Goal: Task Accomplishment & Management: Use online tool/utility

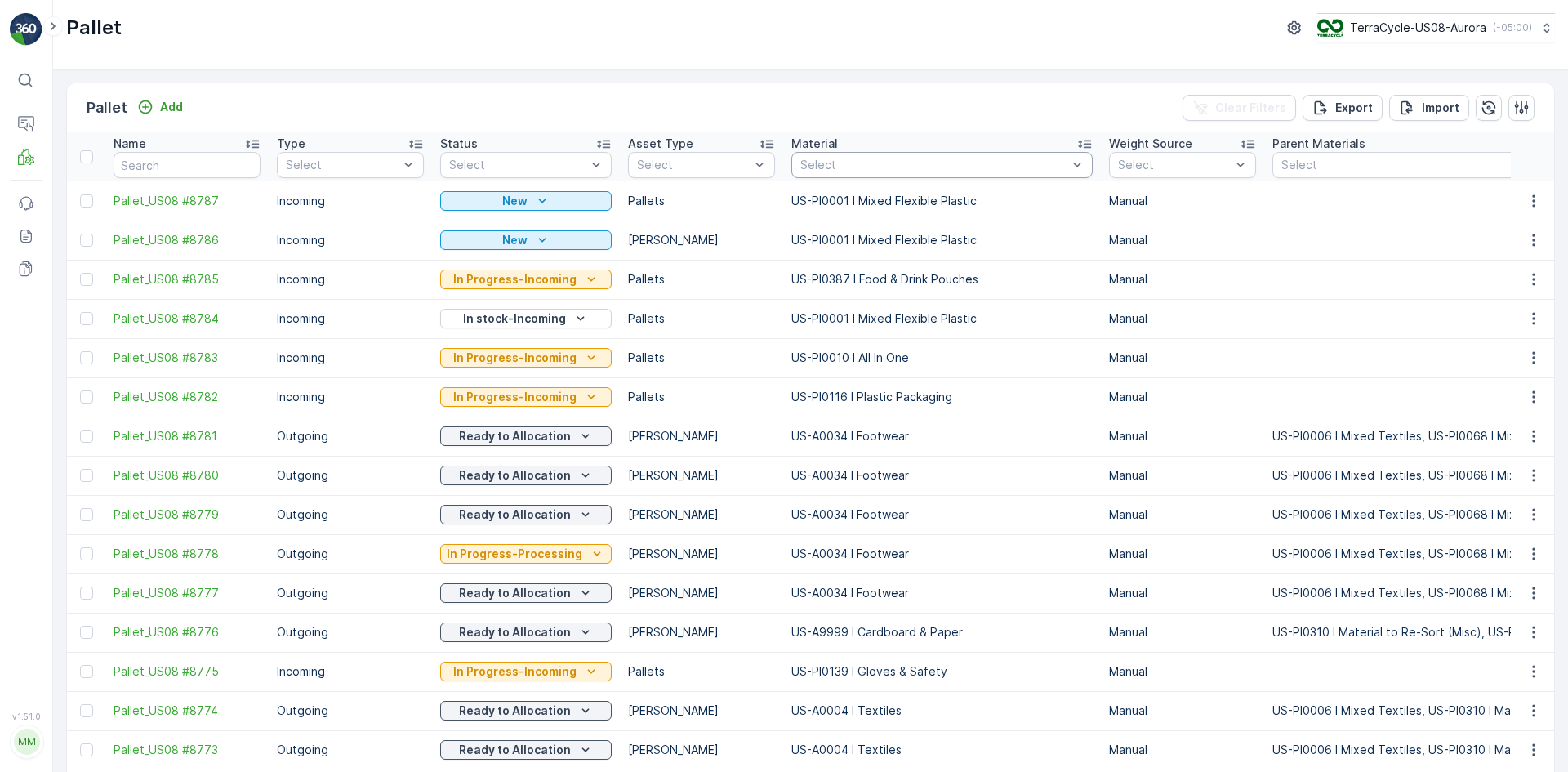
click at [830, 153] on div "Select" at bounding box center [942, 165] width 302 height 26
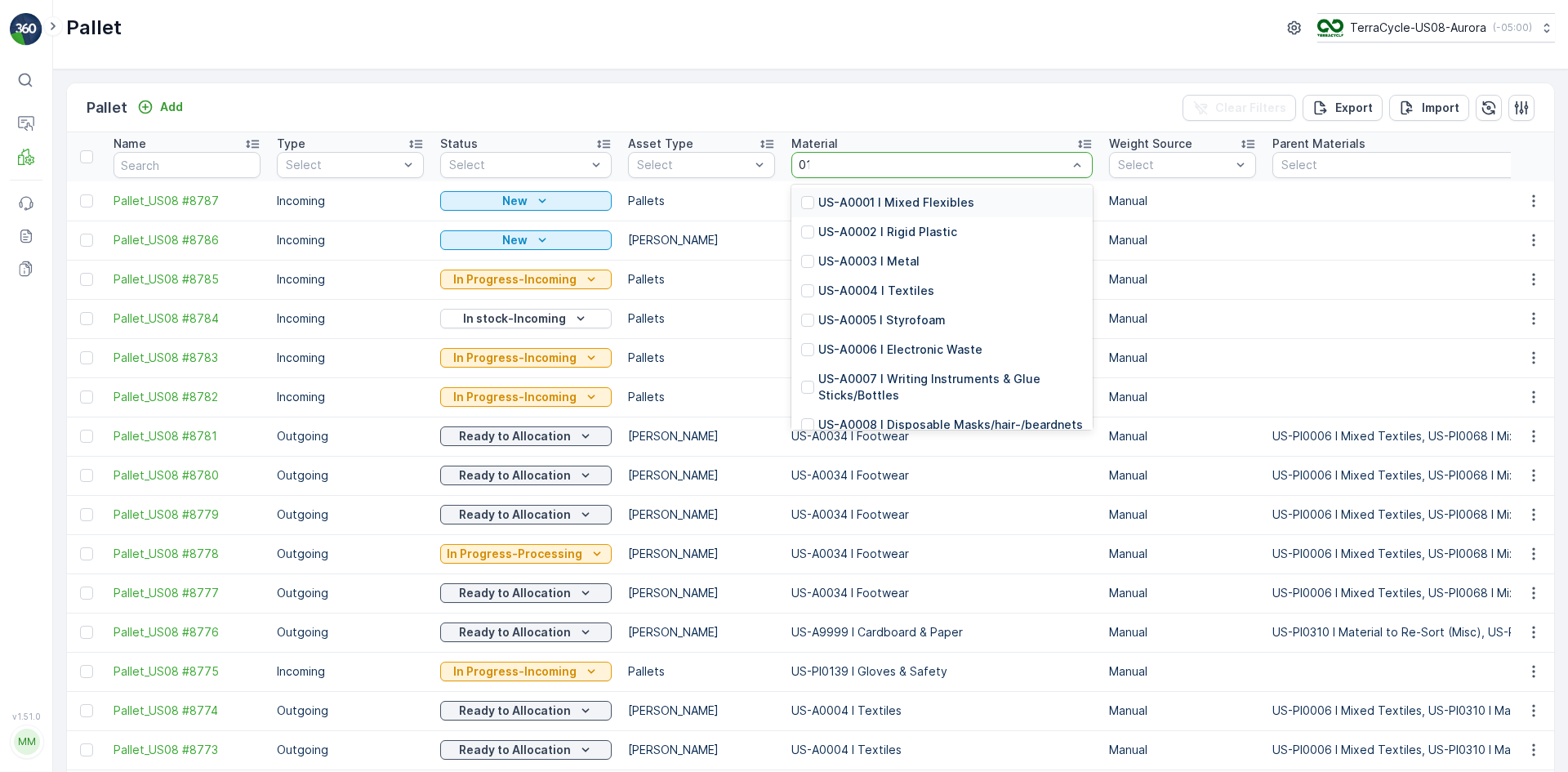
type input "0116"
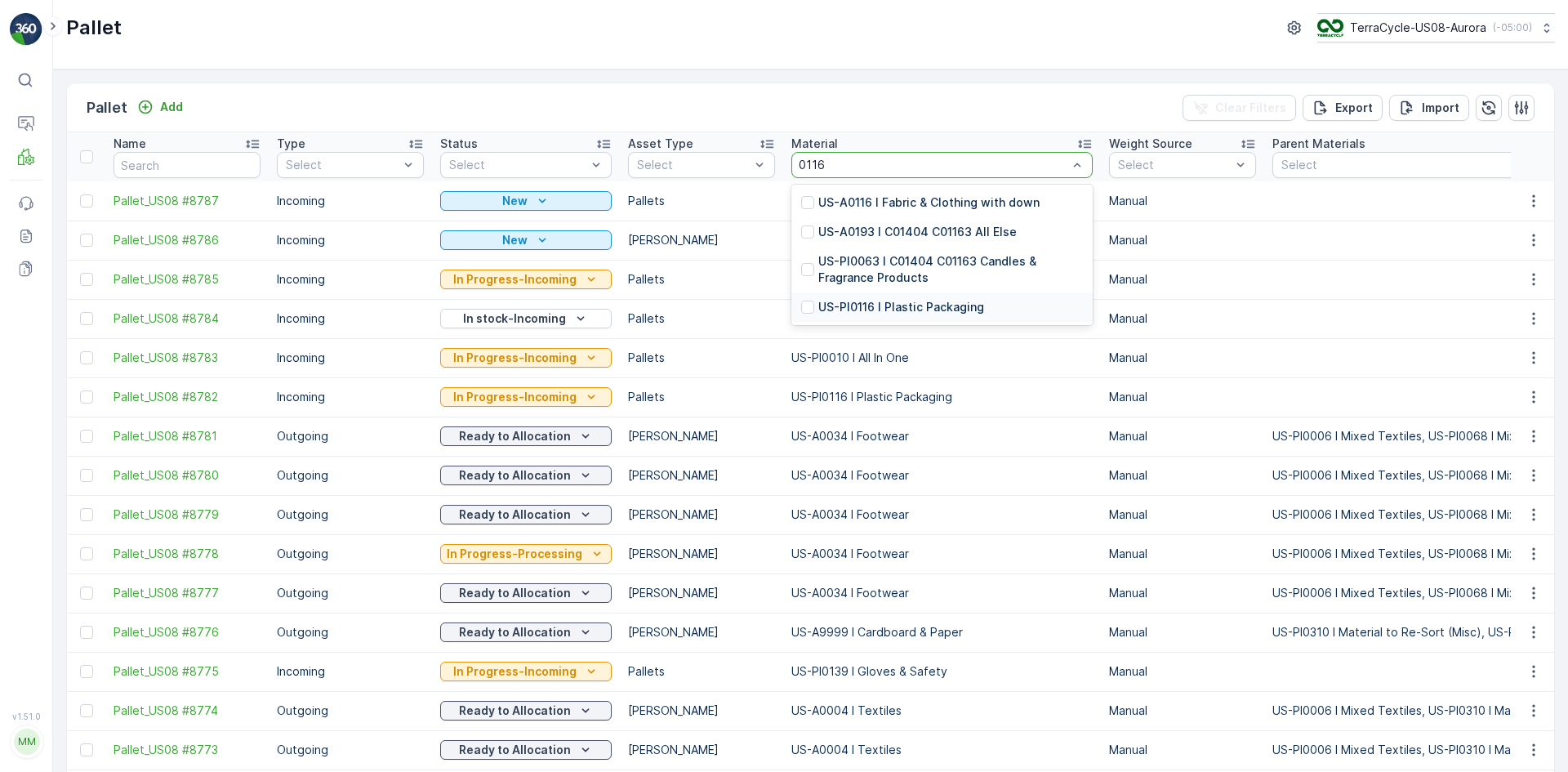
click at [818, 306] on p "US-PI0116 I Plastic Packaging" at bounding box center [901, 306] width 166 height 17
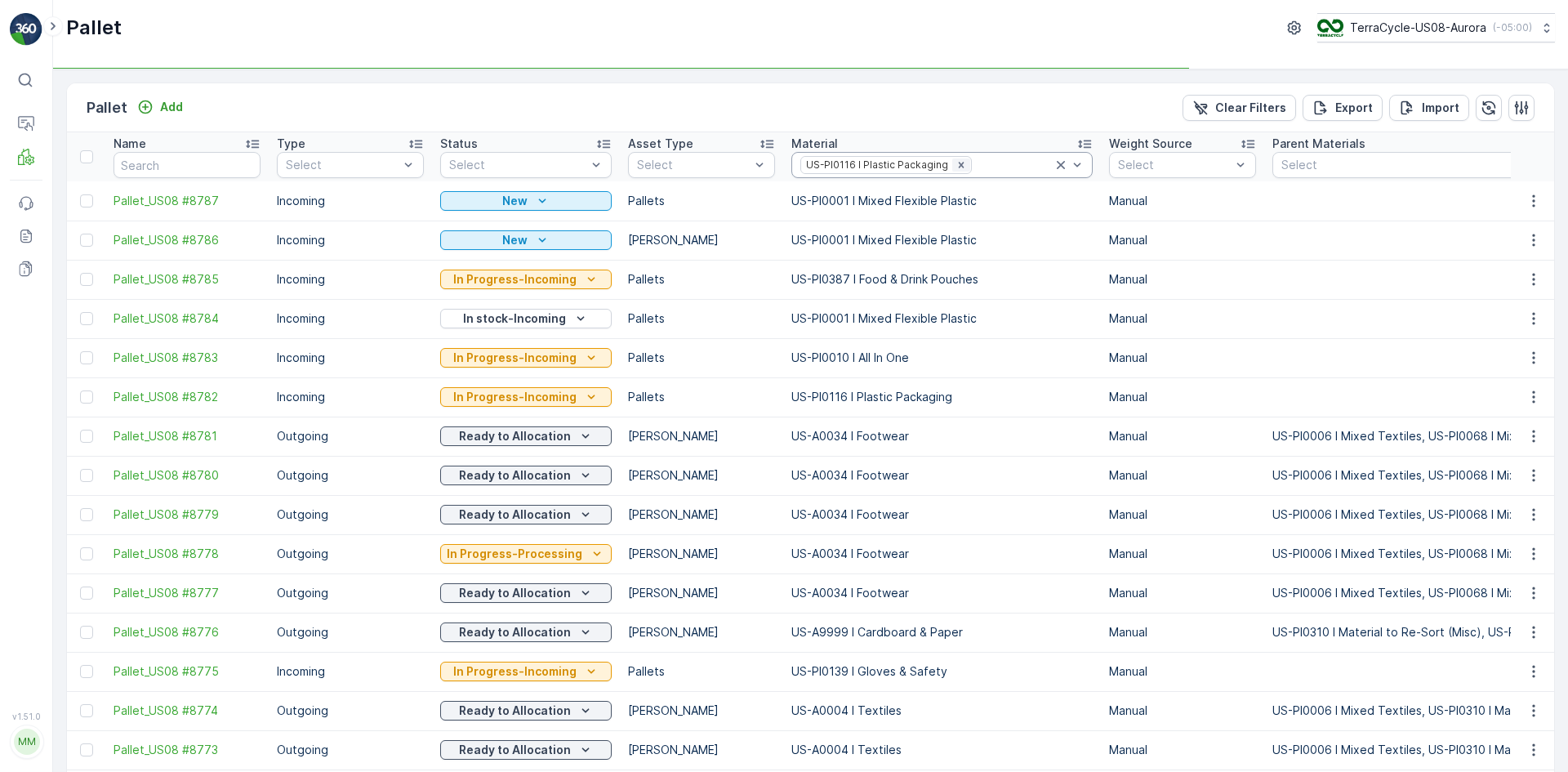
click at [956, 168] on icon "Remove US-PI0116 I Plastic Packaging" at bounding box center [962, 165] width 12 height 12
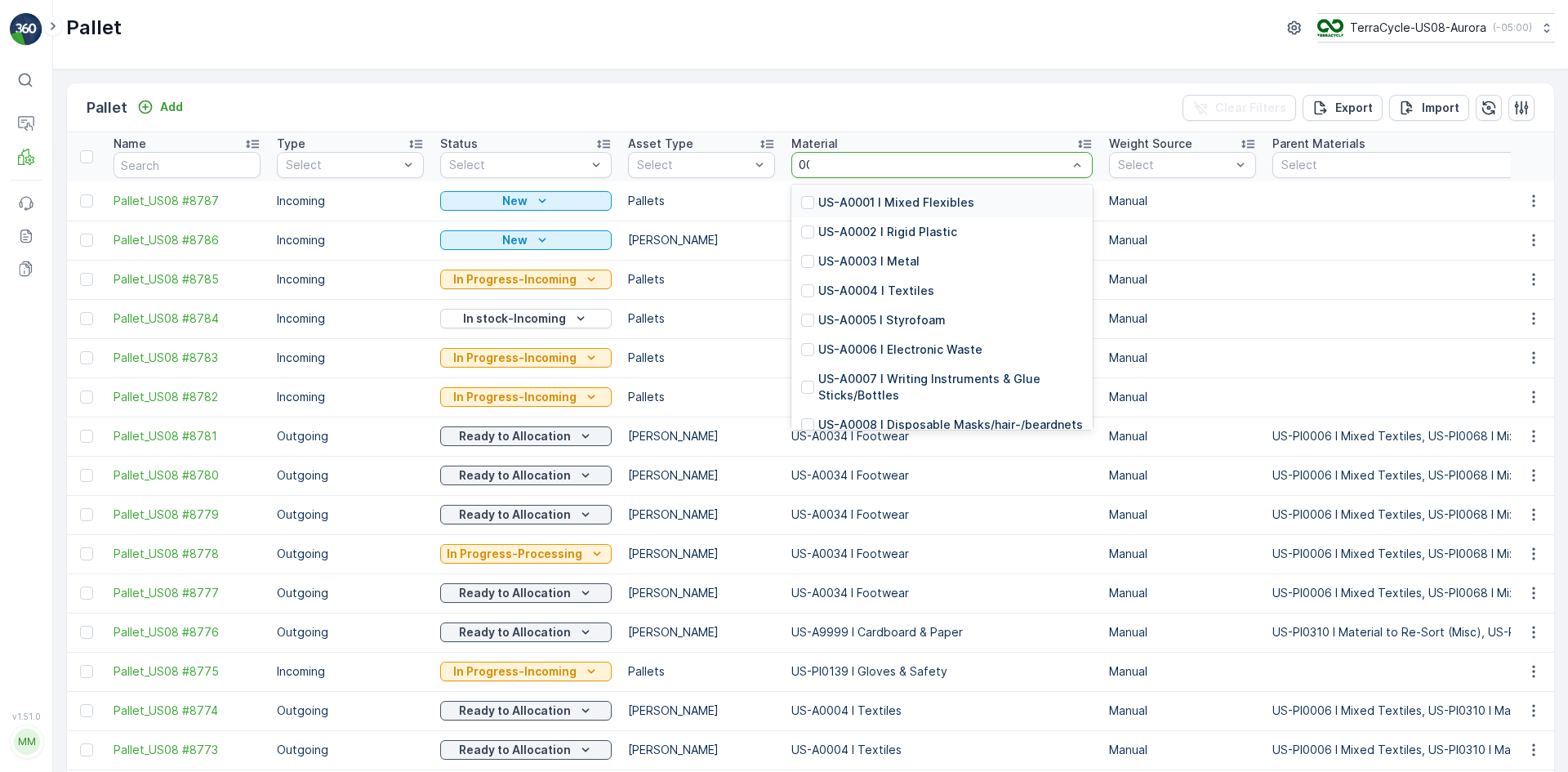
type input "0006"
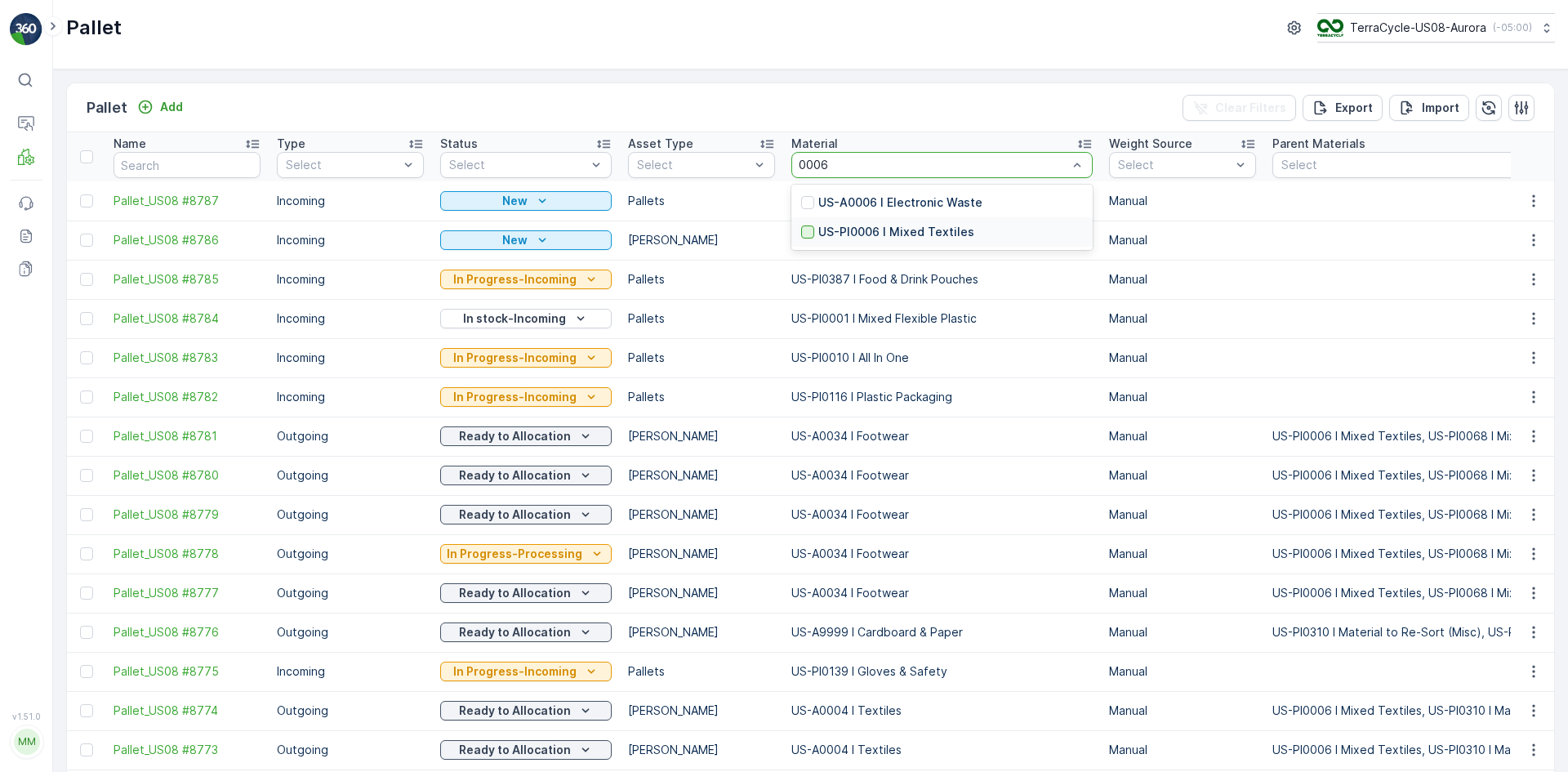
click at [802, 234] on div at bounding box center [807, 231] width 13 height 13
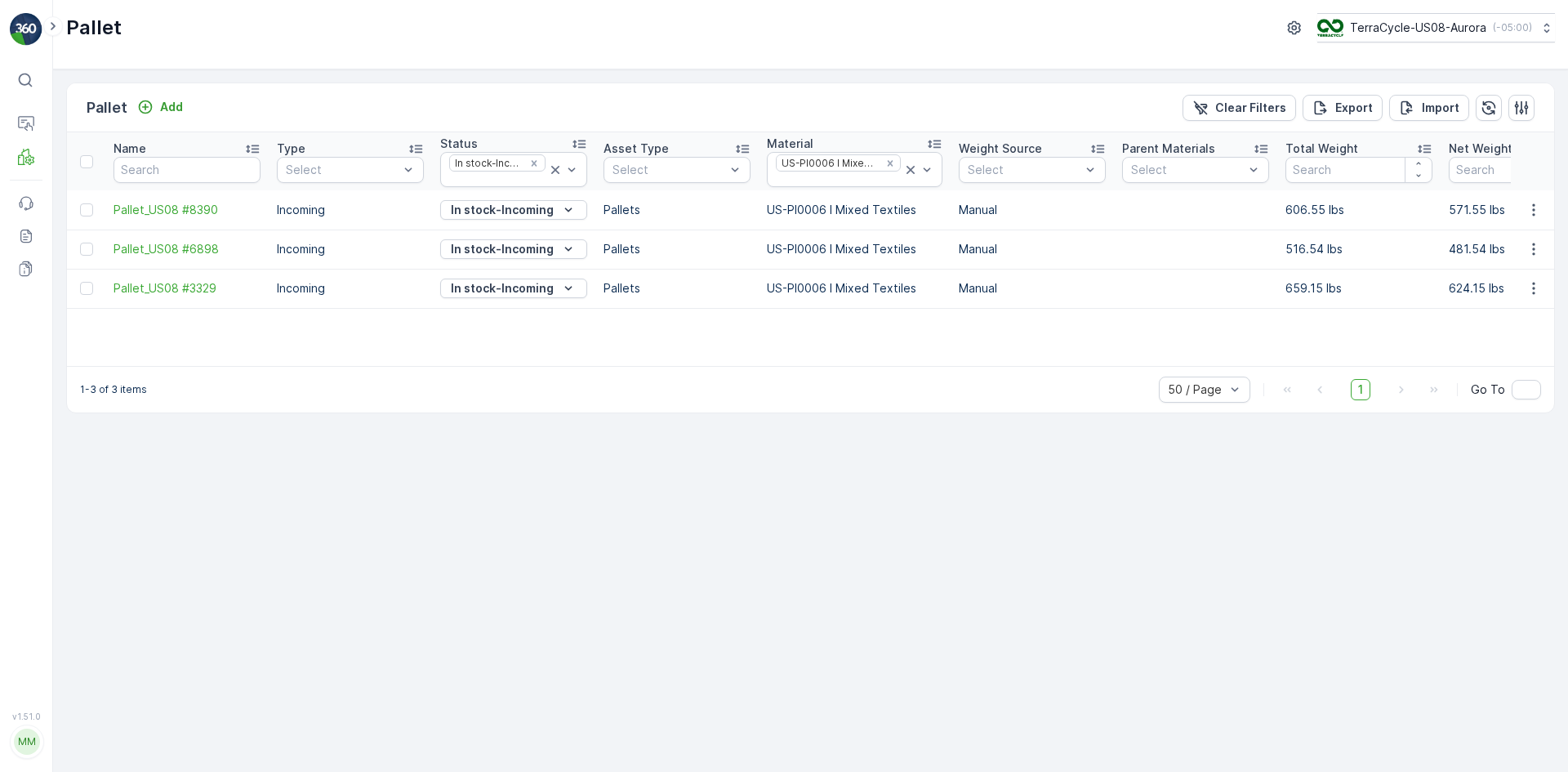
drag, startPoint x: 570, startPoint y: 370, endPoint x: 700, endPoint y: 377, distance: 130.2
click at [700, 377] on div "1-3 of 3 items 50 / Page 1 Go To" at bounding box center [811, 389] width 1488 height 47
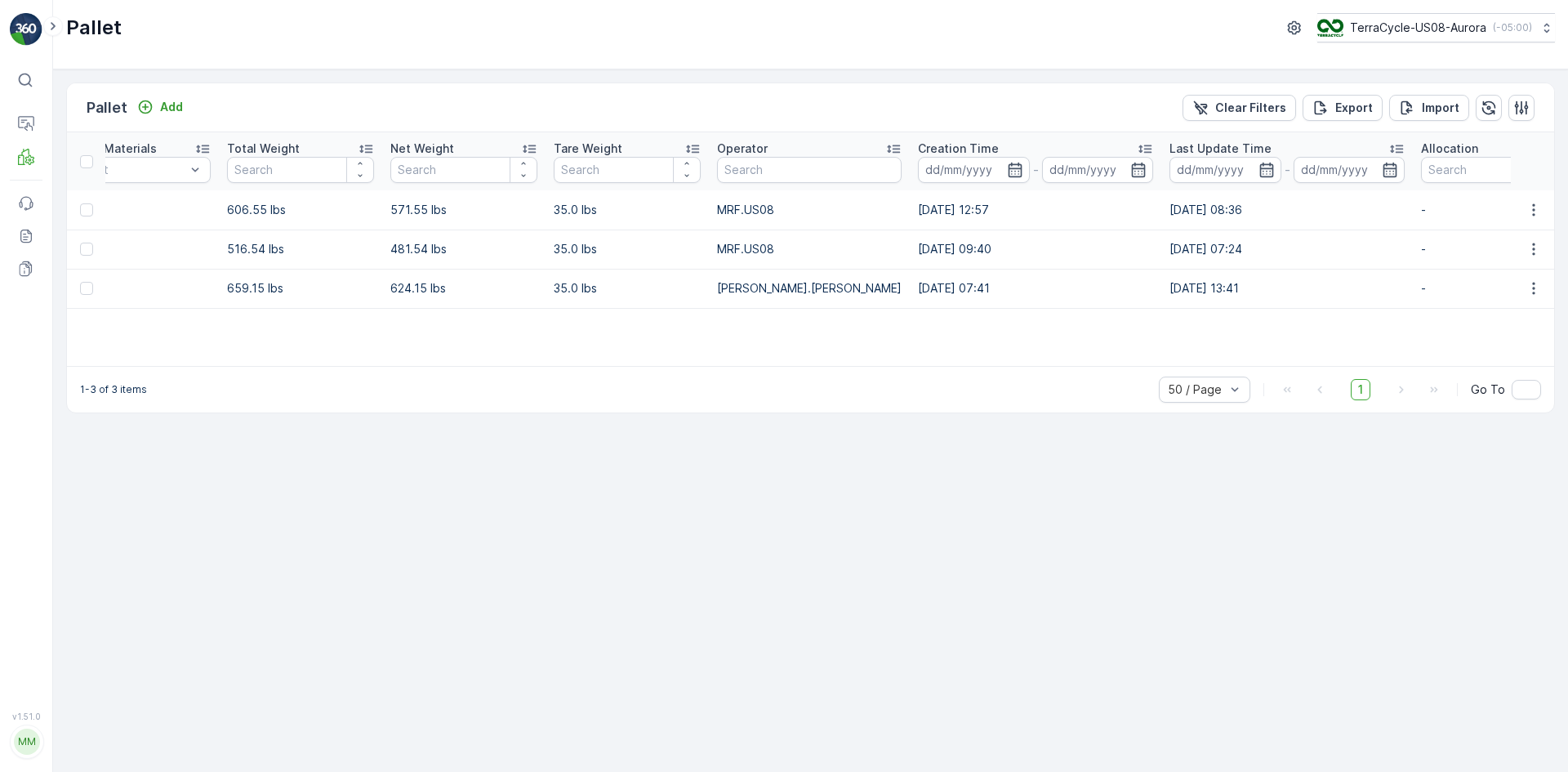
scroll to position [0, 1056]
click at [100, 223] on p "Process" at bounding box center [81, 224] width 44 height 17
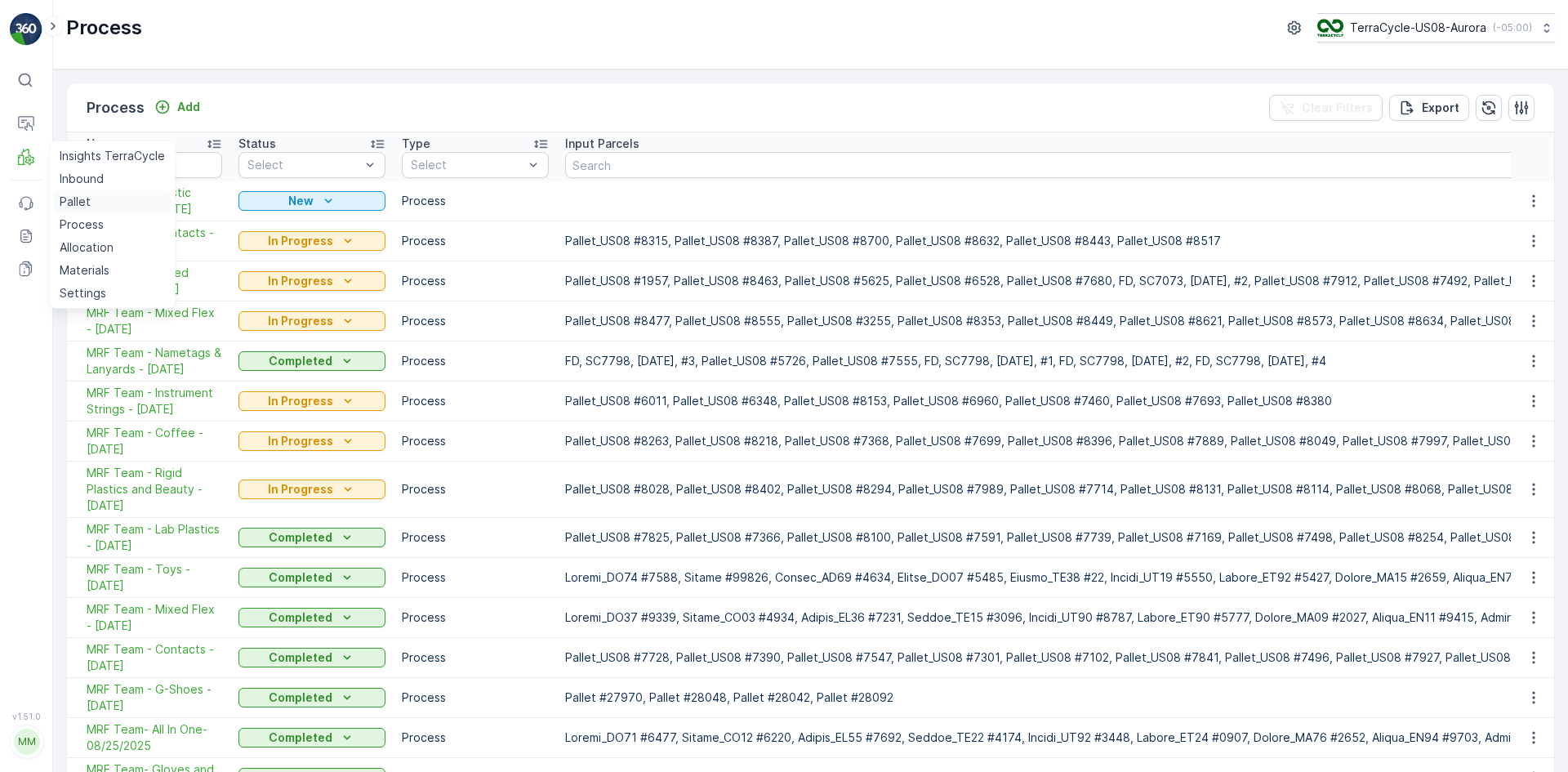
click at [103, 205] on link "Pallet" at bounding box center [111, 201] width 118 height 22
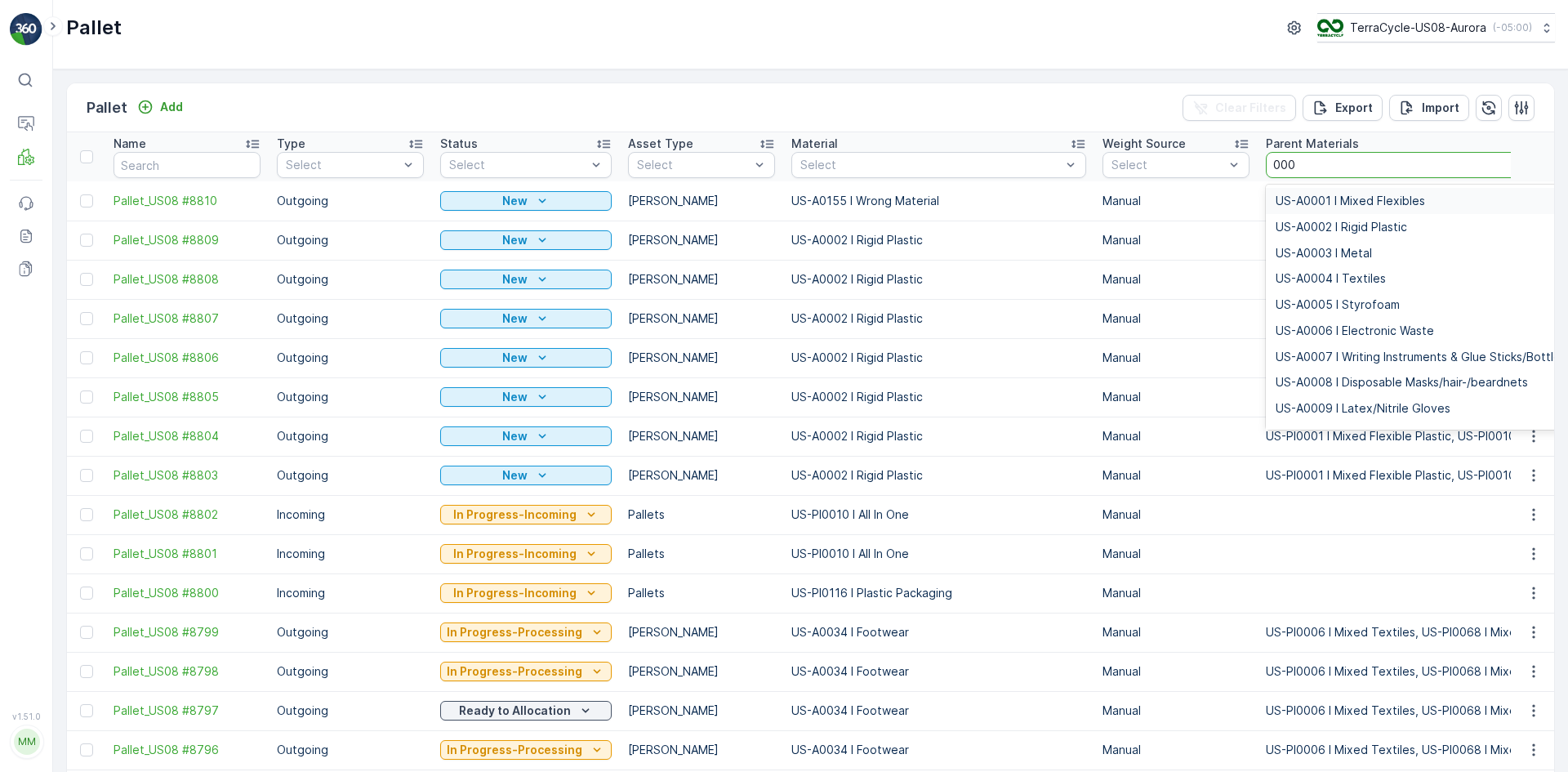
type input "0006"
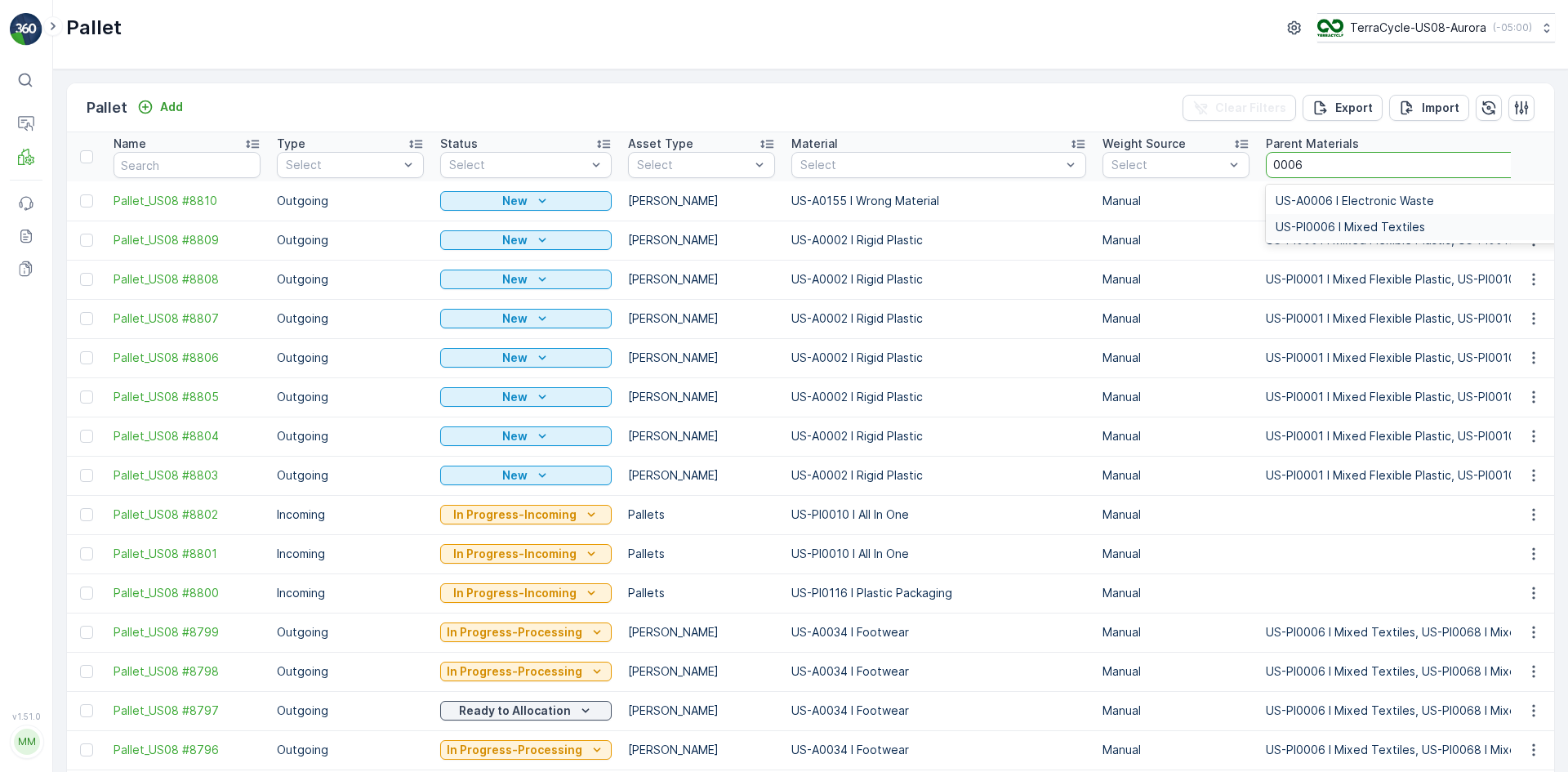
click at [1276, 229] on span "US-PI0006 I Mixed Textiles" at bounding box center [1350, 226] width 149 height 13
click at [1209, 106] on icon "Clear Filters" at bounding box center [1201, 107] width 17 height 17
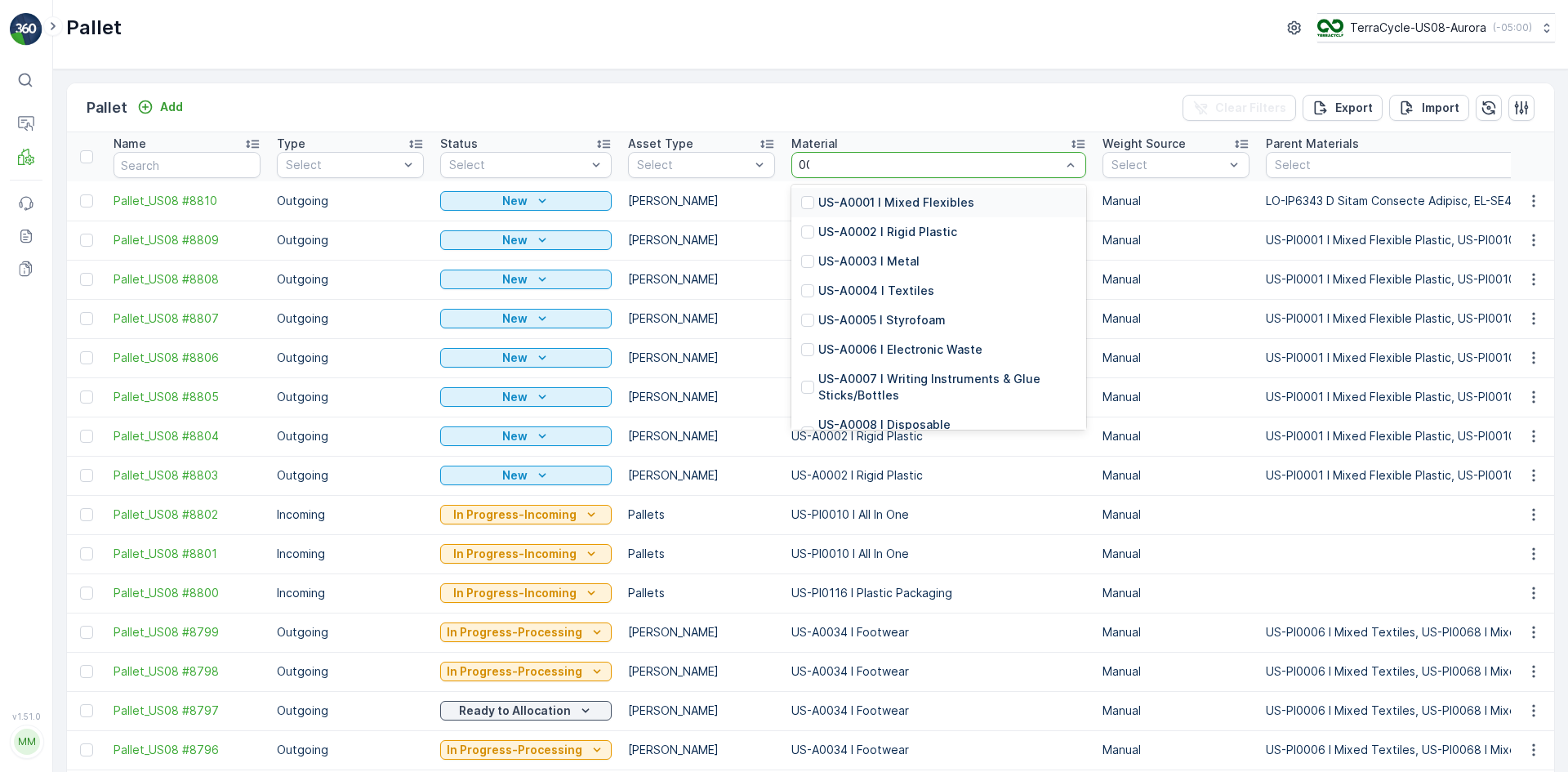
type input "0006"
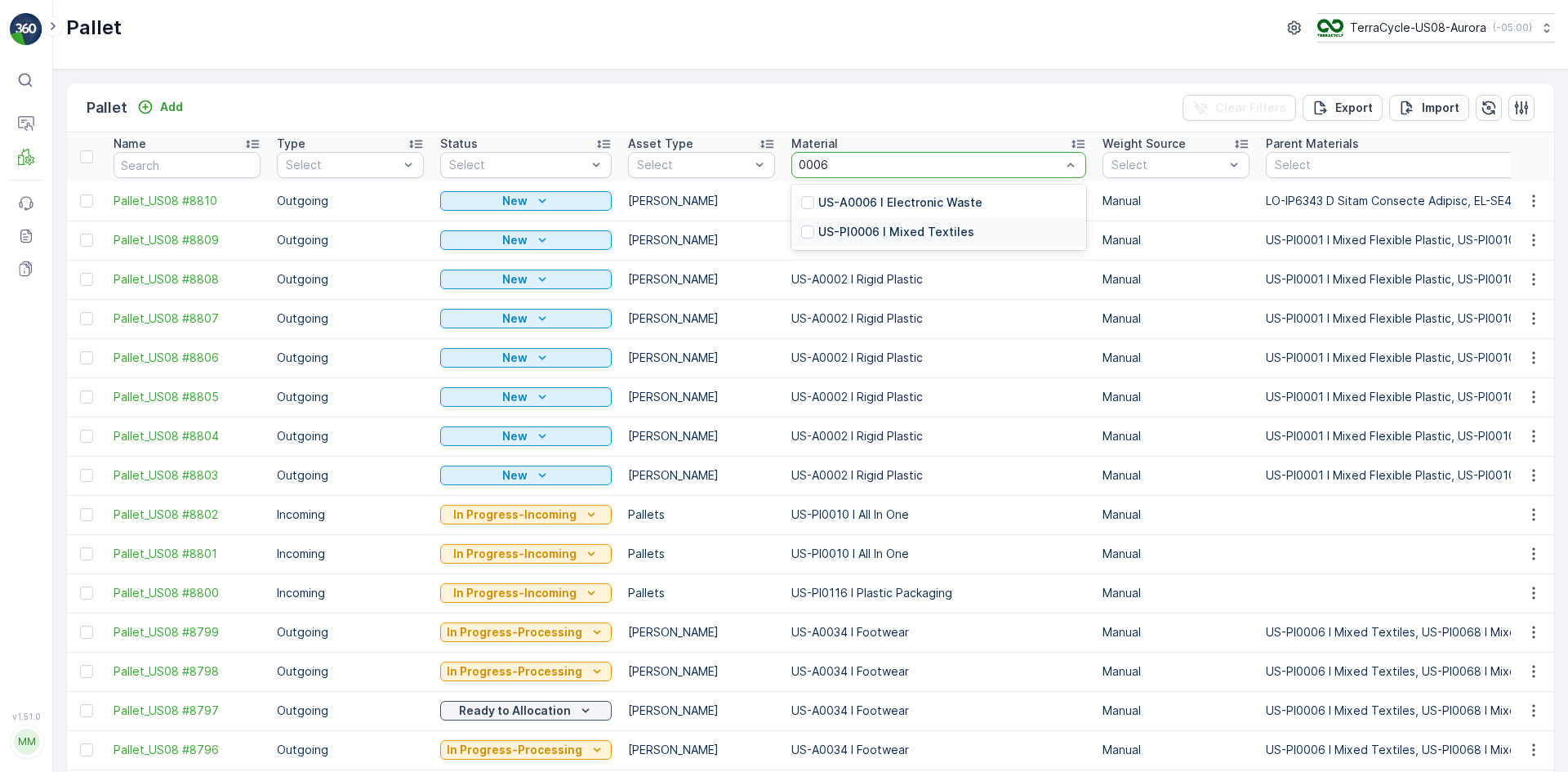
click at [837, 223] on p "US-PI0006 I Mixed Textiles" at bounding box center [896, 231] width 156 height 17
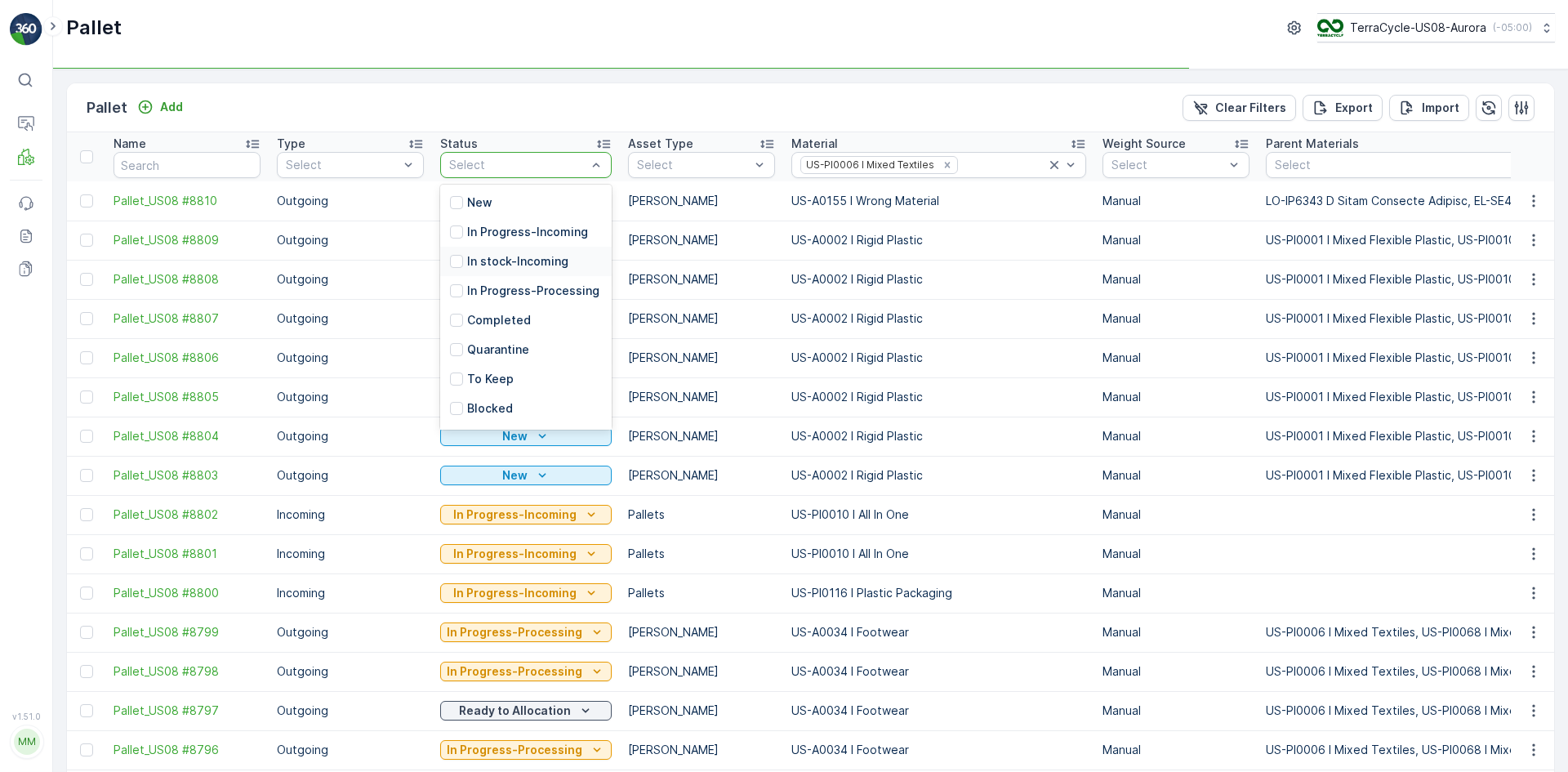
click at [488, 258] on p "In stock-Incoming" at bounding box center [518, 261] width 102 height 17
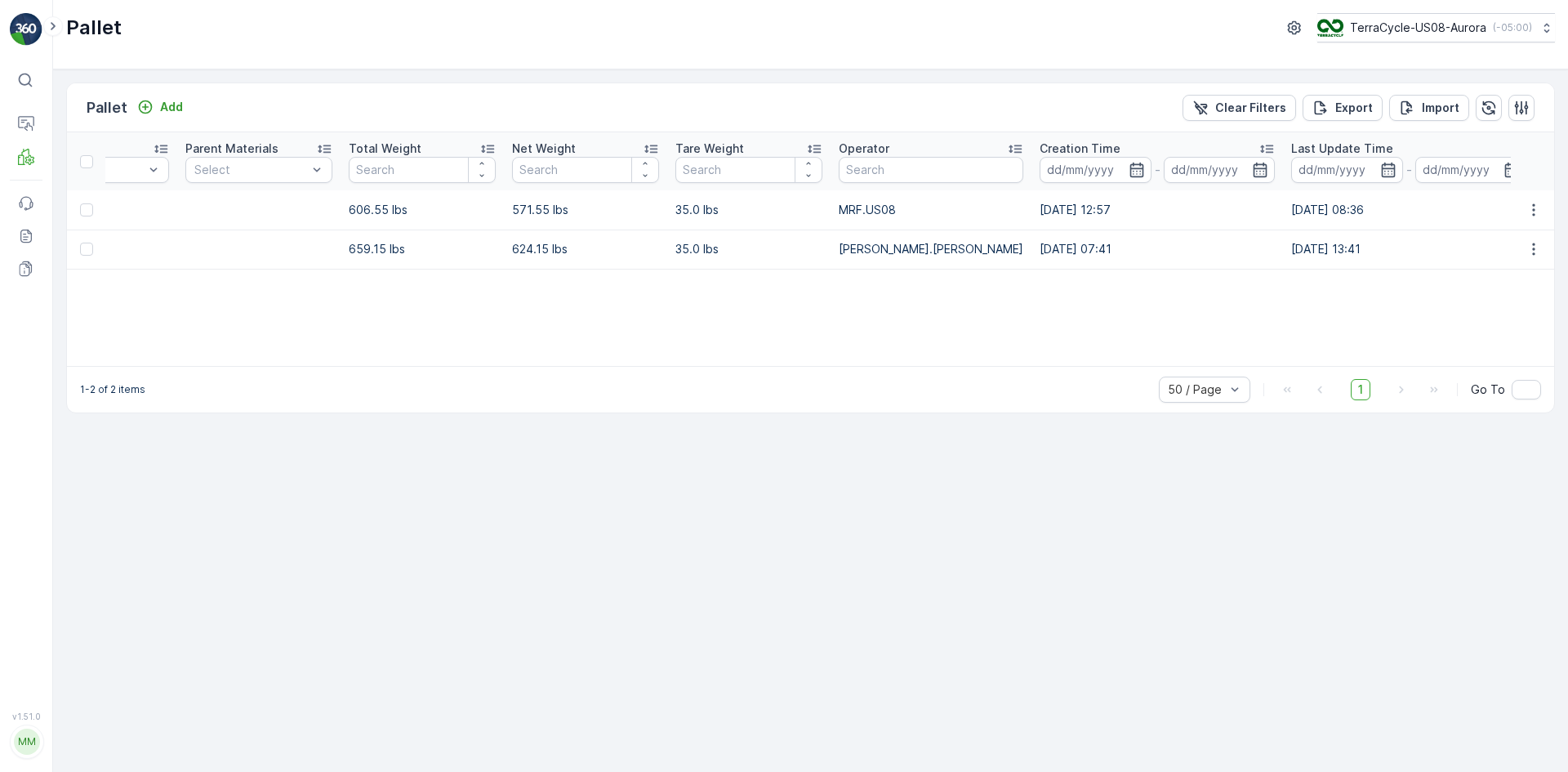
scroll to position [0, 938]
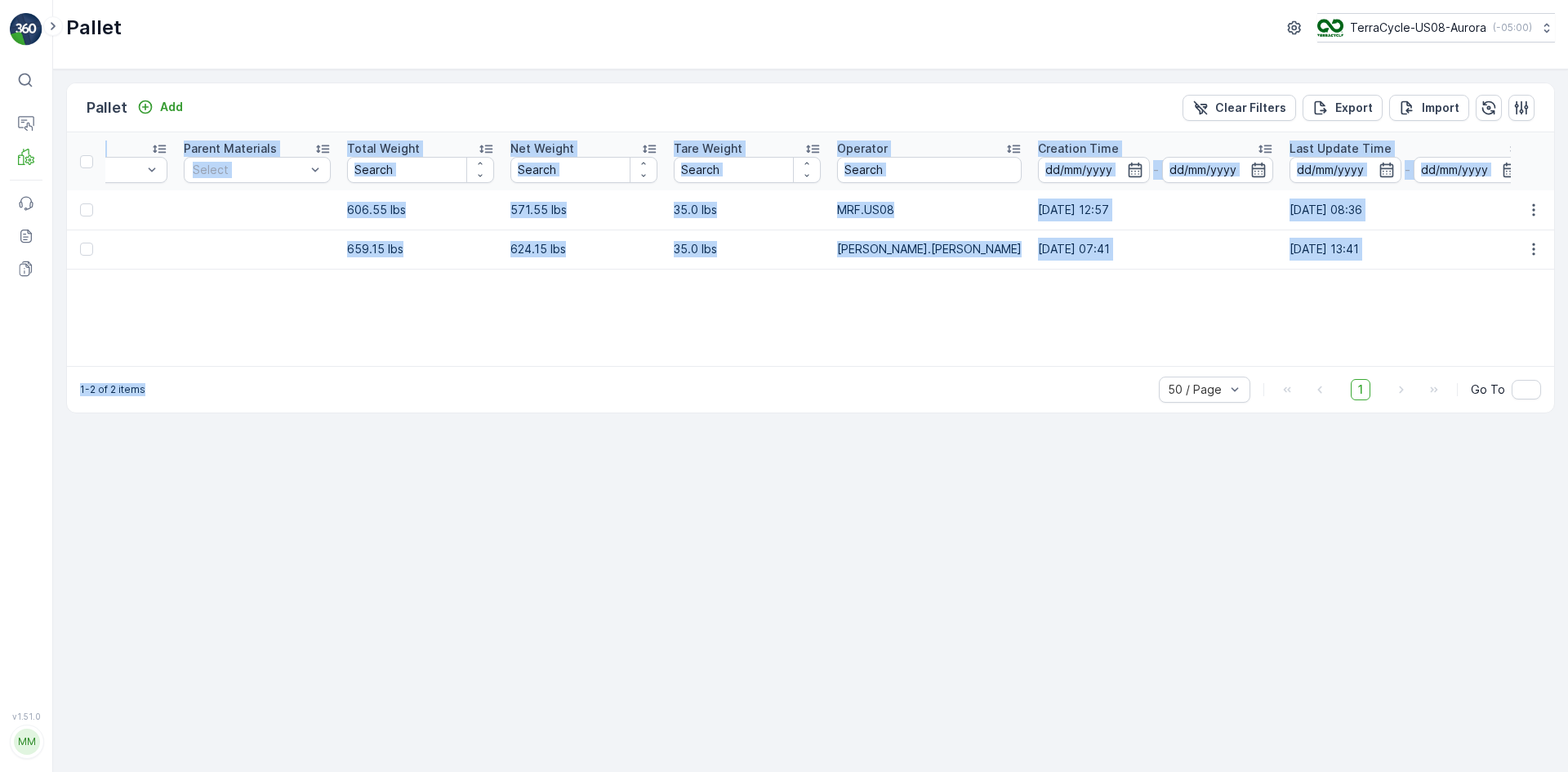
drag, startPoint x: 608, startPoint y: 366, endPoint x: 367, endPoint y: 355, distance: 241.3
click at [367, 355] on div "Pallet Add Clear Filters Export Import Name Type Select Status In stock-Incomin…" at bounding box center [810, 248] width 1489 height 331
click at [522, 367] on div "1-2 of 2 items 50 / Page 1 Go To" at bounding box center [811, 389] width 1488 height 47
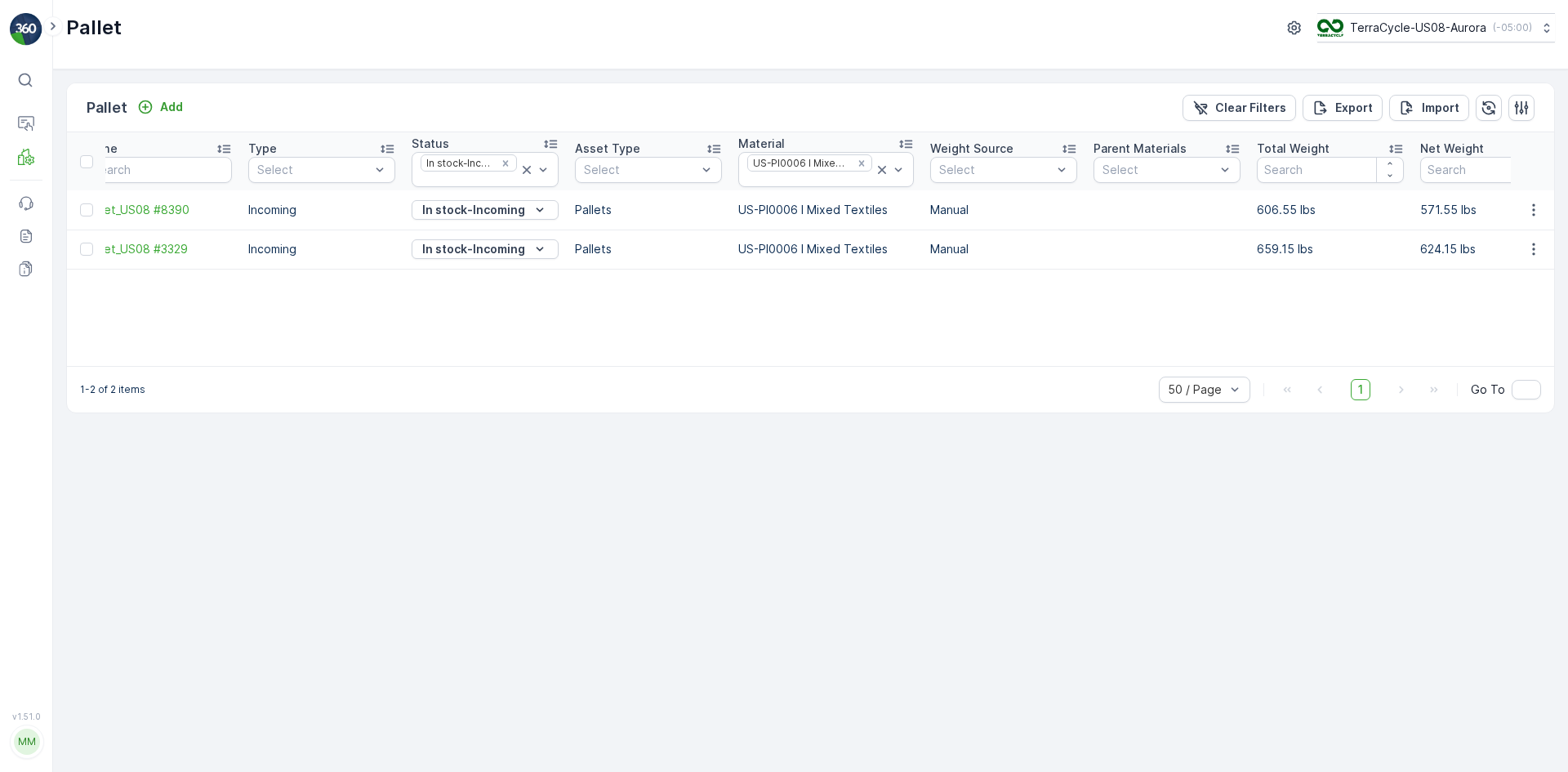
scroll to position [0, 0]
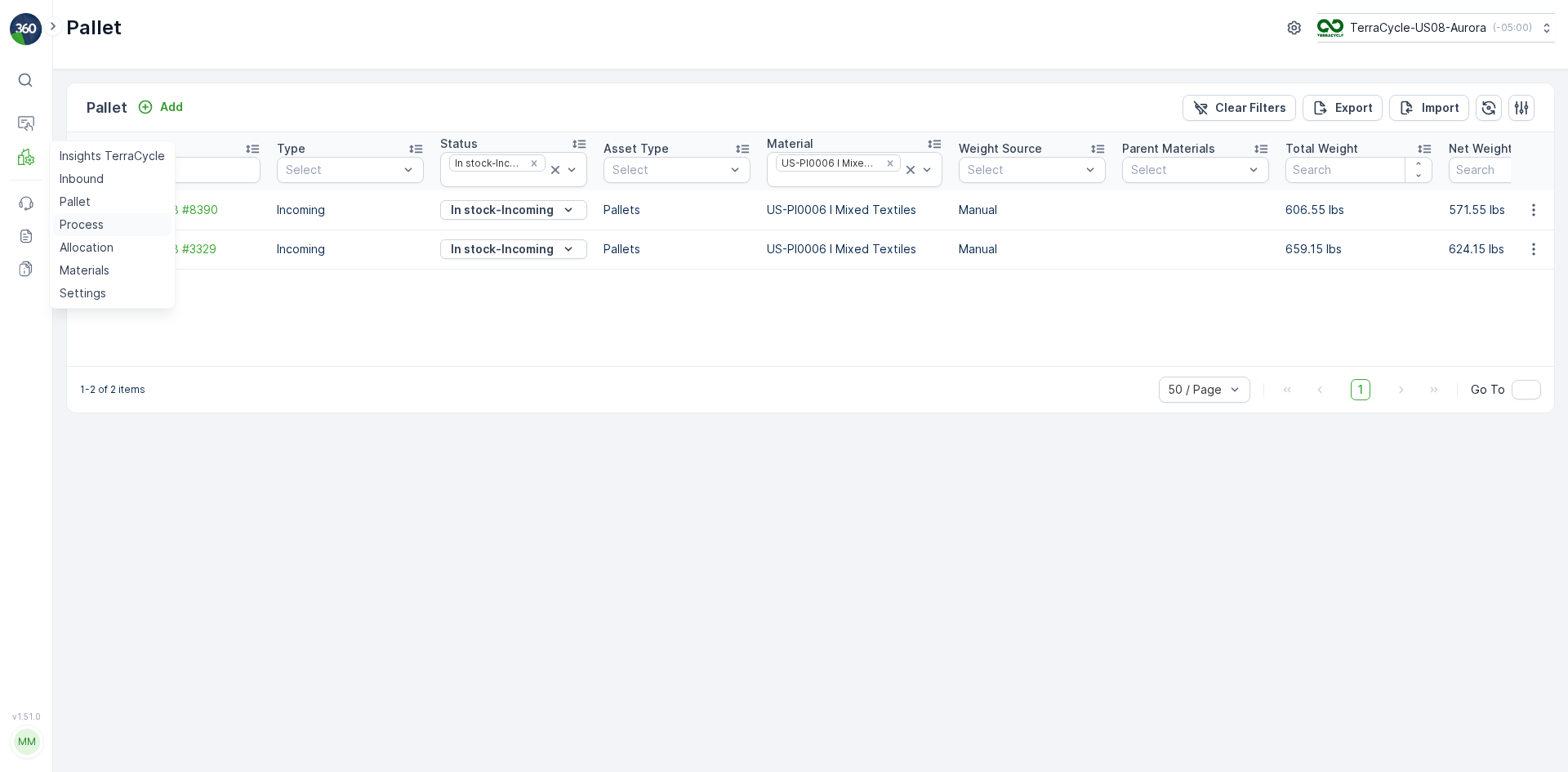
click at [84, 218] on p "Process" at bounding box center [81, 224] width 44 height 17
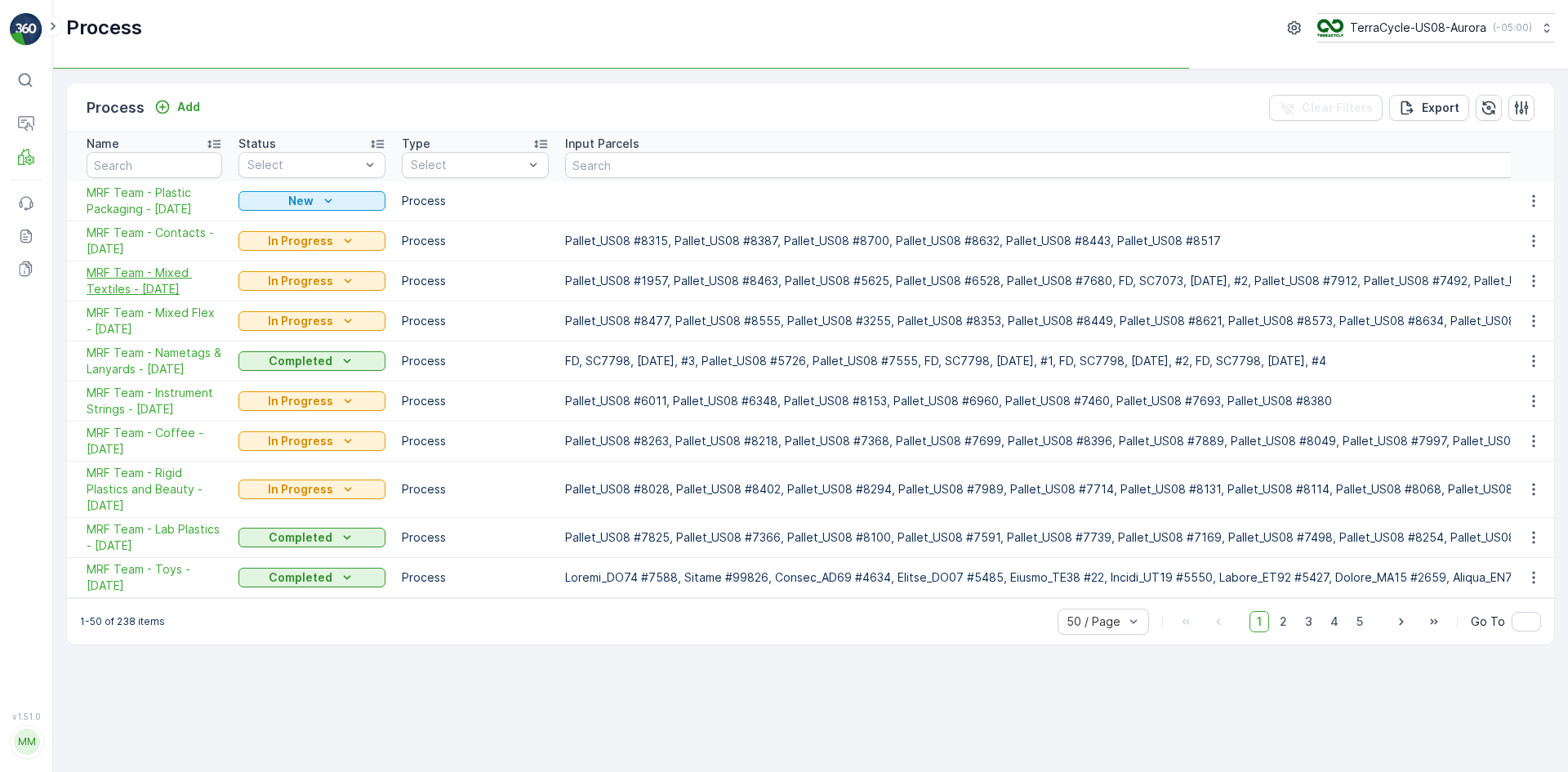
click at [173, 277] on span "MRF Team - Mixed Textiles - [DATE]" at bounding box center [154, 280] width 136 height 32
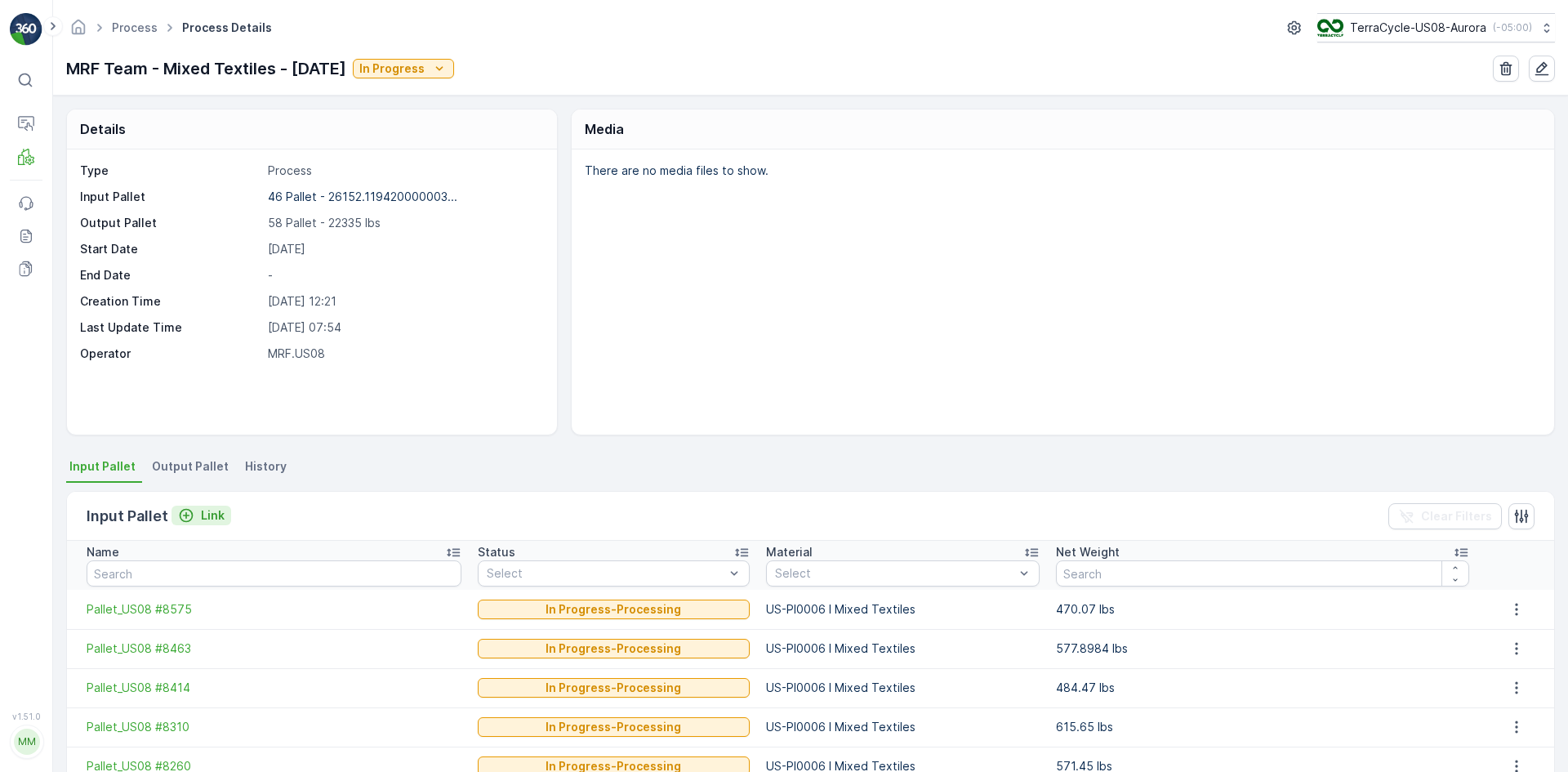
click at [189, 515] on icon "Link" at bounding box center [186, 515] width 17 height 17
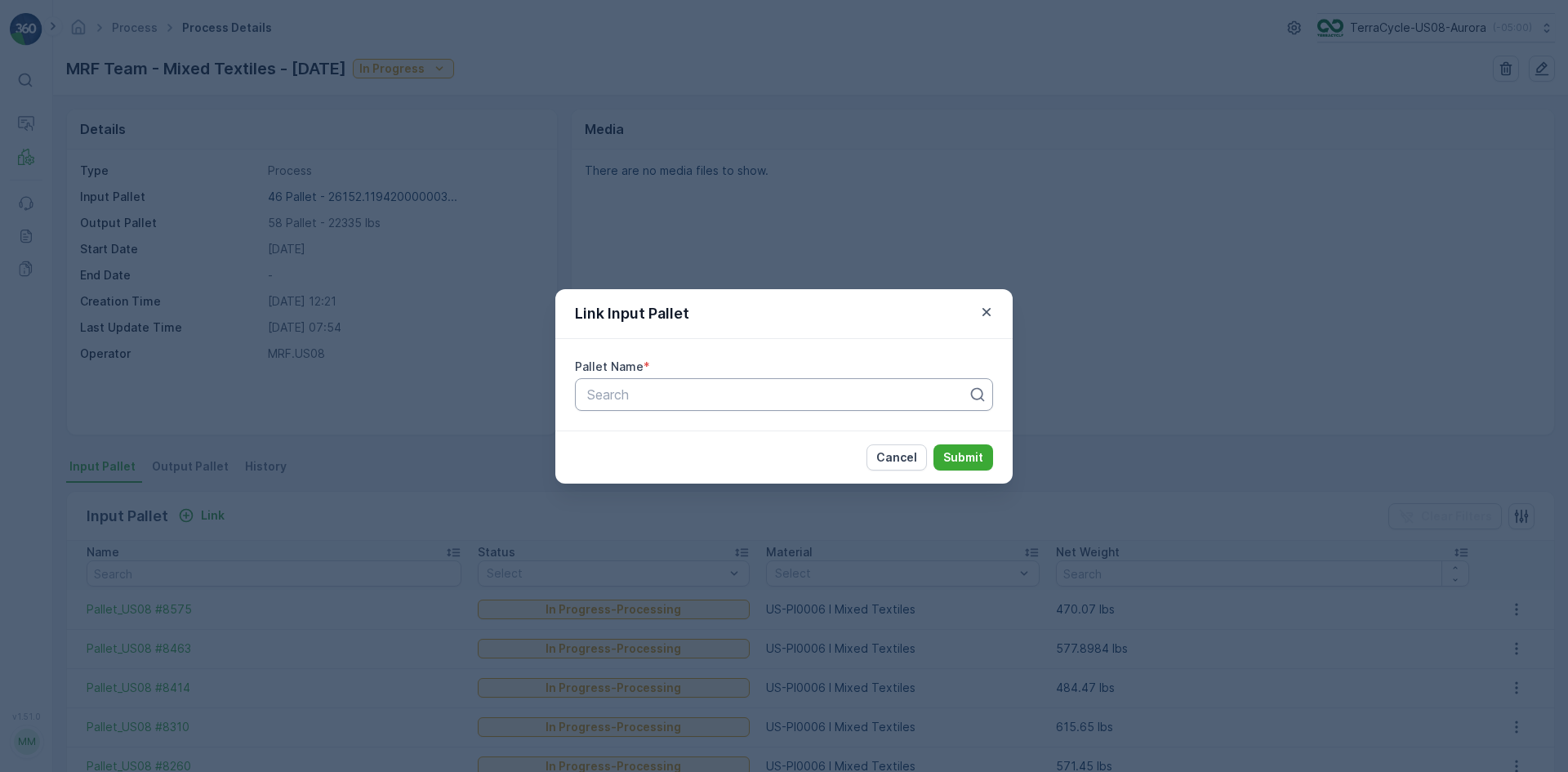
click at [642, 387] on div at bounding box center [777, 394] width 384 height 15
type input "8390"
click at [669, 427] on span "Pallet_US08 #8390" at bounding box center [643, 434] width 118 height 15
click at [954, 456] on p "Submit" at bounding box center [963, 457] width 40 height 17
